Goal: Transaction & Acquisition: Download file/media

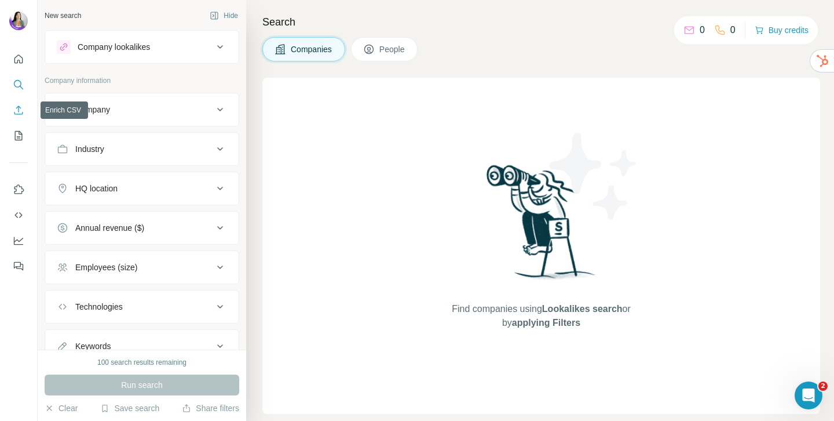
click at [23, 111] on icon "Enrich CSV" at bounding box center [19, 110] width 12 height 12
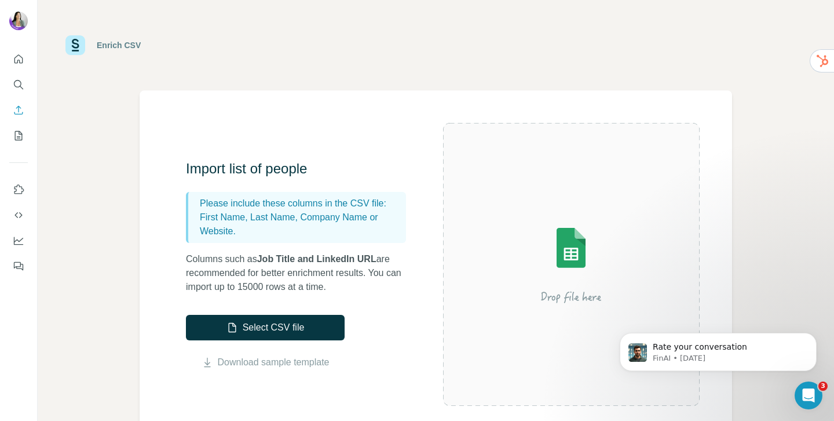
click at [15, 70] on nav at bounding box center [18, 97] width 19 height 97
click at [18, 57] on icon "Quick start" at bounding box center [19, 59] width 12 height 12
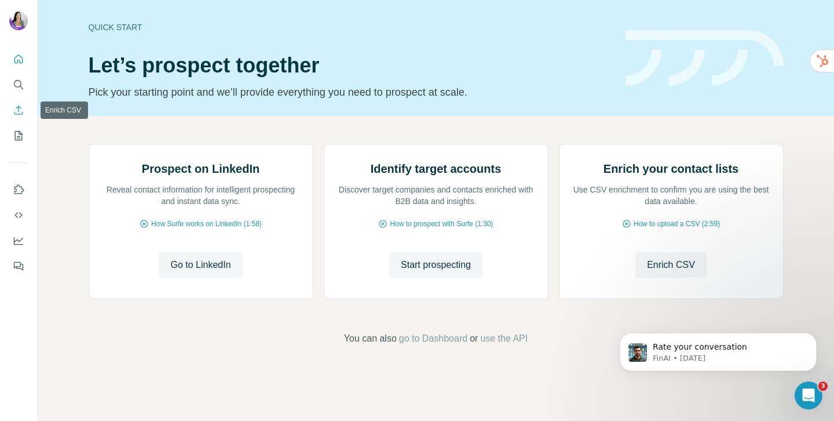
click at [19, 112] on icon "Enrich CSV" at bounding box center [19, 110] width 12 height 12
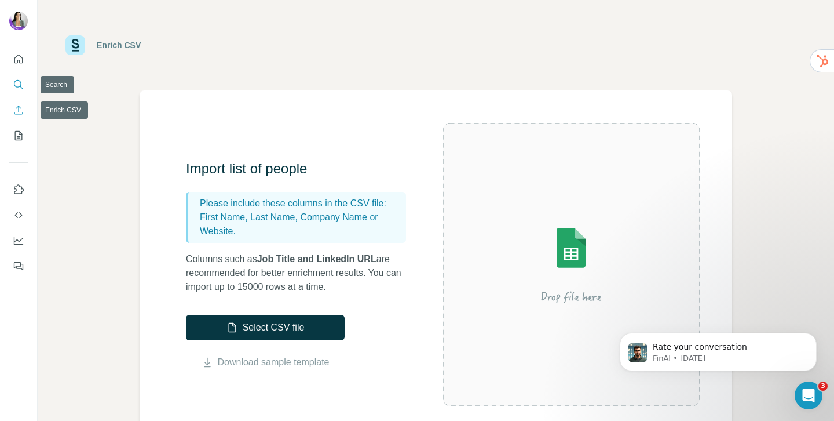
click at [21, 91] on button "Search" at bounding box center [18, 84] width 19 height 21
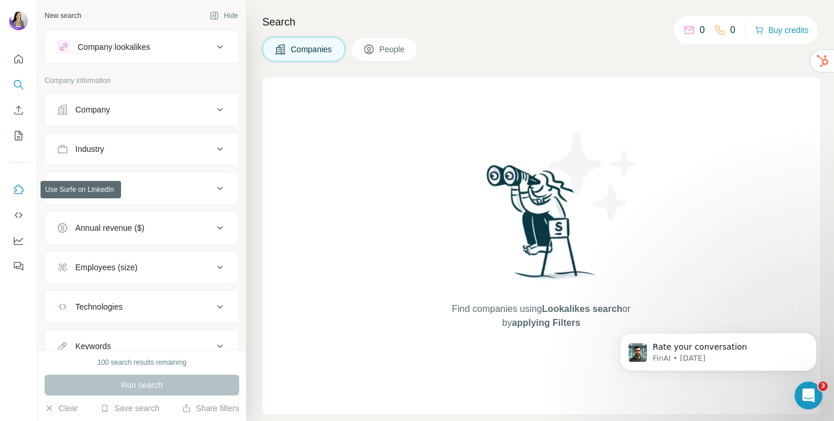
click at [18, 191] on icon "Use Surfe on LinkedIn" at bounding box center [19, 190] width 12 height 12
click at [24, 60] on icon "Quick start" at bounding box center [19, 59] width 12 height 12
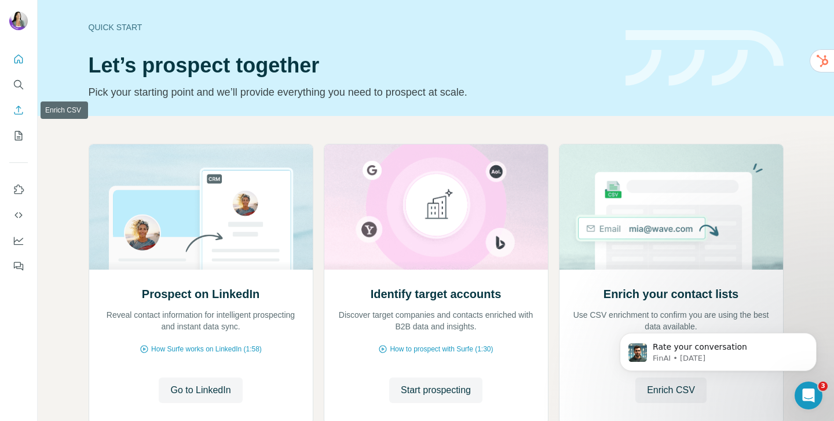
click at [16, 112] on icon "Enrich CSV" at bounding box center [19, 110] width 12 height 12
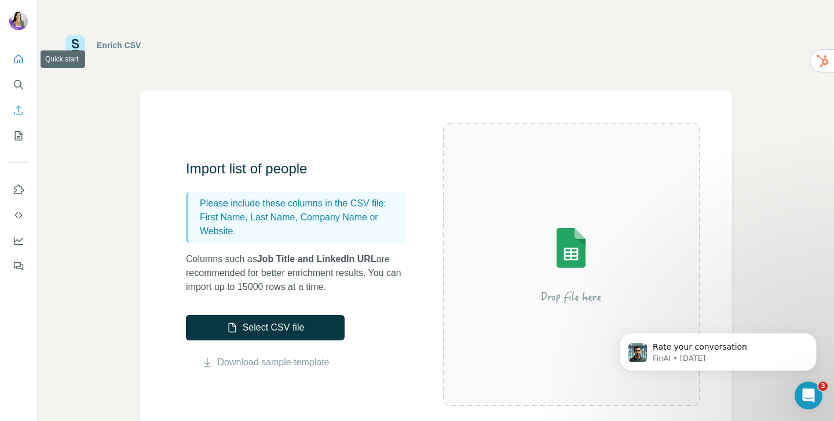
click at [16, 52] on button "Quick start" at bounding box center [18, 59] width 19 height 21
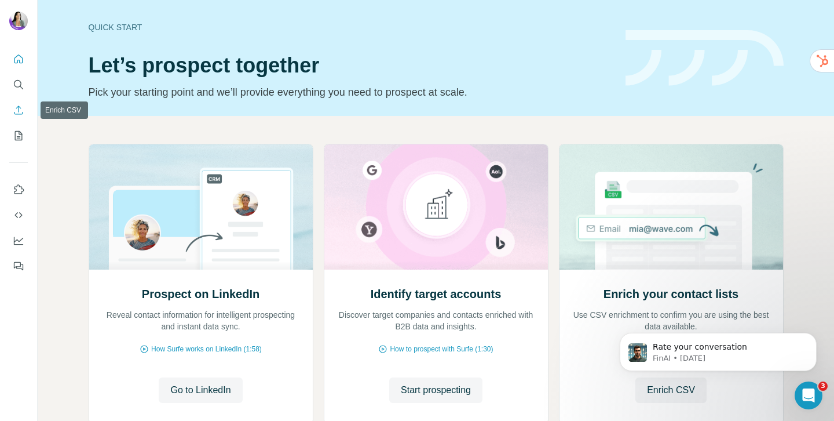
click at [16, 120] on button "Enrich CSV" at bounding box center [18, 110] width 19 height 21
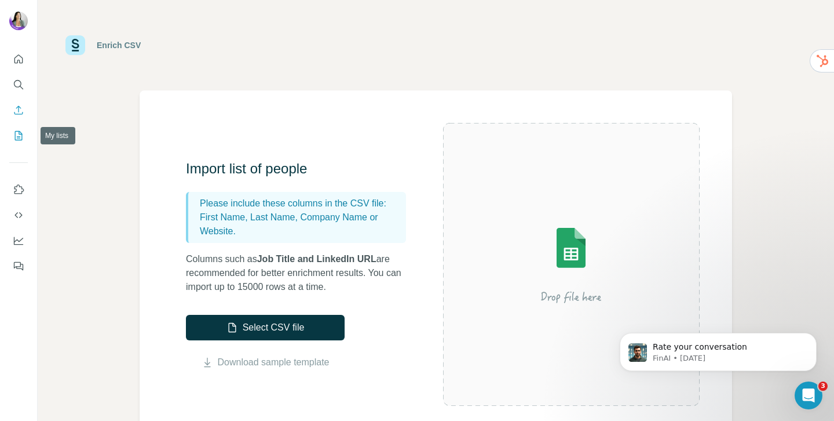
click at [16, 141] on icon "My lists" at bounding box center [19, 136] width 12 height 12
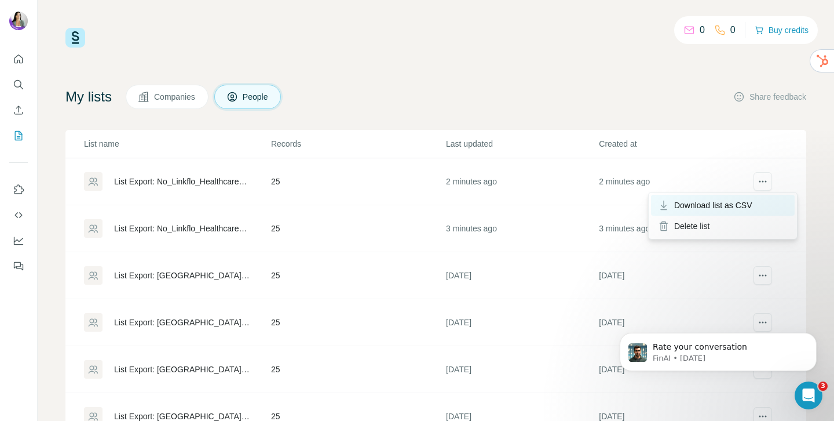
click at [733, 205] on span "Download list as CSV" at bounding box center [713, 205] width 78 height 12
click at [732, 200] on span "Download list as CSV" at bounding box center [713, 205] width 78 height 12
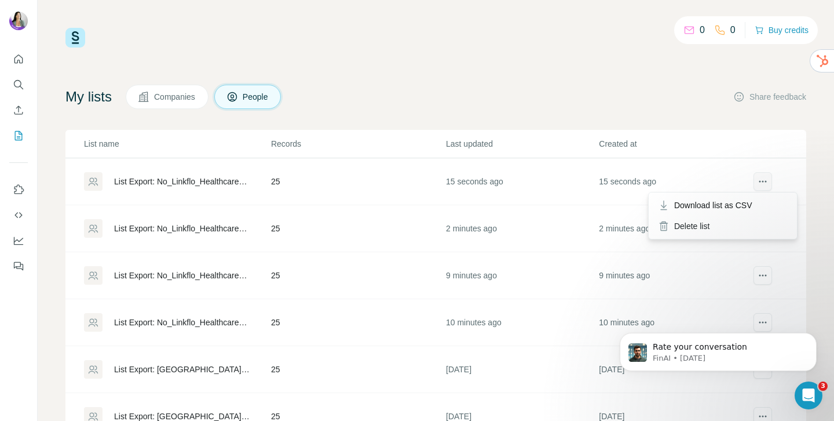
click at [757, 182] on icon "actions" at bounding box center [763, 182] width 12 height 12
click at [752, 196] on div "Download list as CSV" at bounding box center [723, 205] width 144 height 21
